Goal: Transaction & Acquisition: Purchase product/service

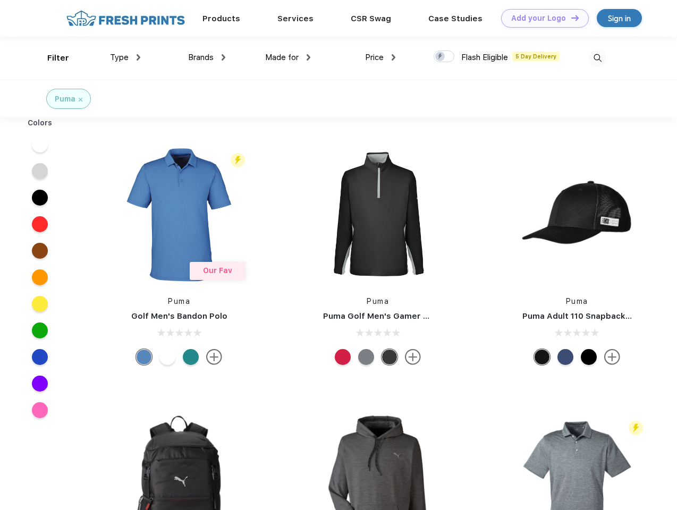
click at [541, 18] on link "Add your Logo Design Tool" at bounding box center [545, 18] width 88 height 19
click at [0, 0] on div "Design Tool" at bounding box center [0, 0] width 0 height 0
click at [570, 18] on link "Add your Logo Design Tool" at bounding box center [545, 18] width 88 height 19
click at [51, 58] on div "Filter" at bounding box center [58, 58] width 22 height 12
click at [125, 57] on span "Type" at bounding box center [119, 58] width 19 height 10
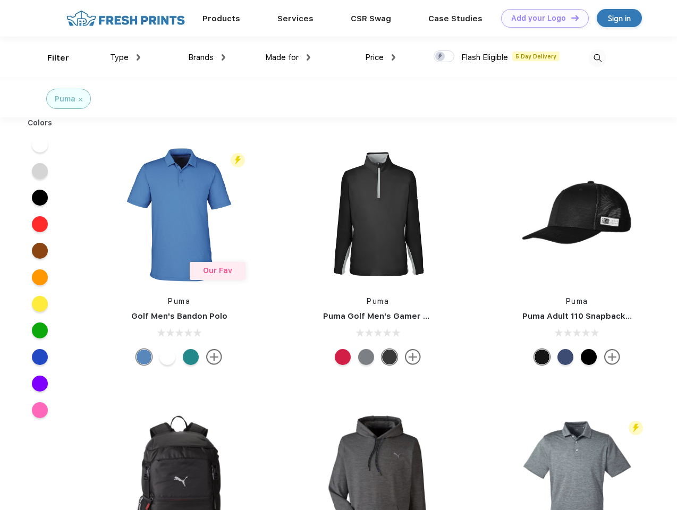
click at [207, 57] on span "Brands" at bounding box center [201, 58] width 26 height 10
click at [288, 57] on span "Made for" at bounding box center [281, 58] width 33 height 10
click at [380, 57] on span "Price" at bounding box center [374, 58] width 19 height 10
click at [444, 57] on div at bounding box center [444, 56] width 21 height 12
click at [441, 57] on input "checkbox" at bounding box center [437, 53] width 7 height 7
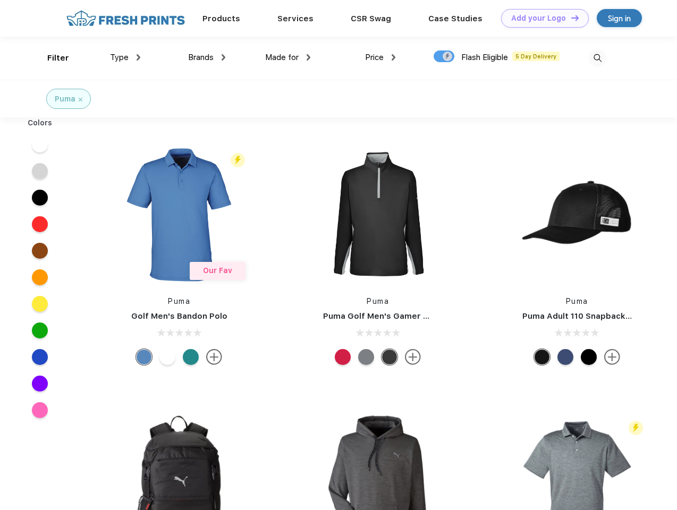
click at [597, 58] on img at bounding box center [598, 58] width 18 height 18
